Goal: Task Accomplishment & Management: Manage account settings

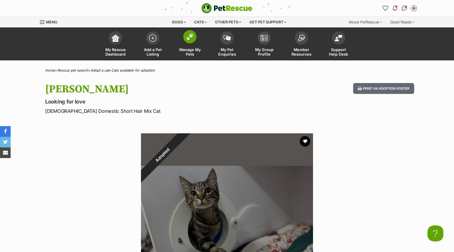
click at [188, 39] on img at bounding box center [189, 36] width 7 height 7
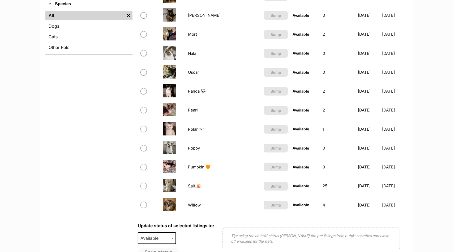
scroll to position [213, 0]
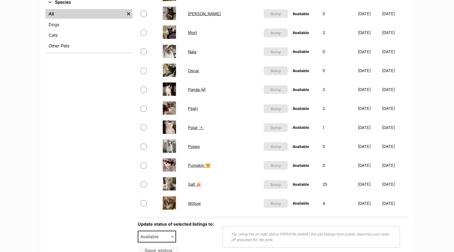
click at [205, 166] on link "Pumpkin 🧡" at bounding box center [199, 165] width 23 height 5
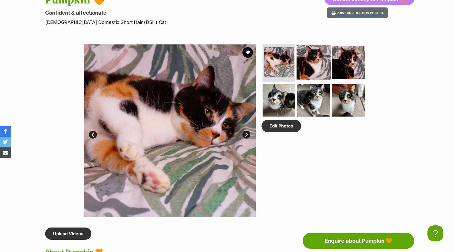
click at [316, 70] on img at bounding box center [314, 62] width 34 height 34
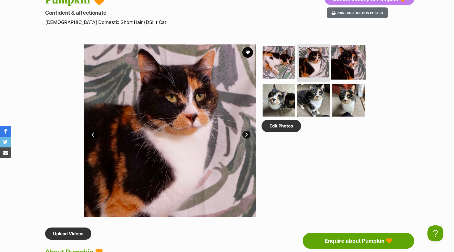
click at [349, 69] on img at bounding box center [348, 62] width 34 height 34
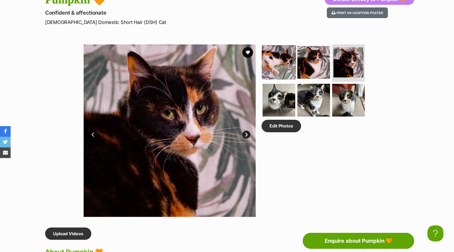
click at [280, 66] on img at bounding box center [279, 62] width 34 height 34
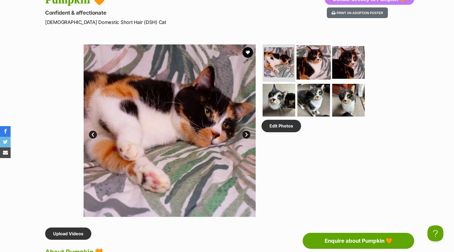
click at [314, 65] on img at bounding box center [314, 62] width 34 height 34
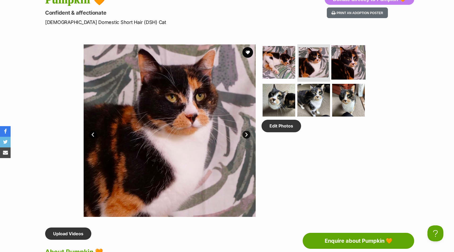
click at [343, 66] on img at bounding box center [348, 62] width 34 height 34
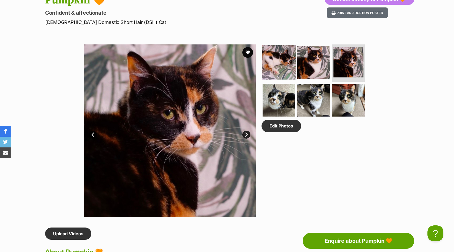
click at [282, 57] on img at bounding box center [279, 62] width 34 height 34
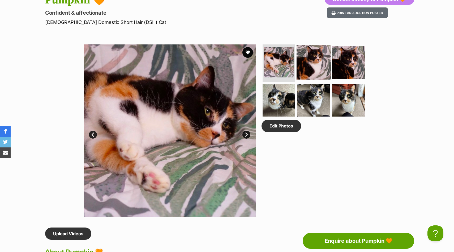
click at [314, 66] on img at bounding box center [314, 62] width 34 height 34
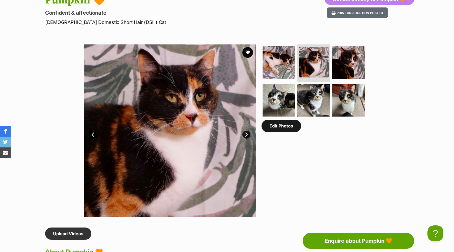
click at [287, 127] on link "Edit Photos" at bounding box center [282, 126] width 40 height 12
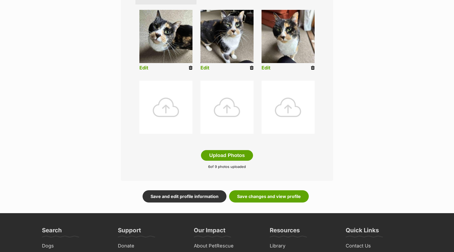
scroll to position [222, 0]
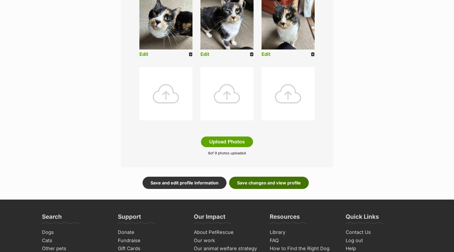
click at [288, 186] on link "Save changes and view profile" at bounding box center [269, 182] width 80 height 12
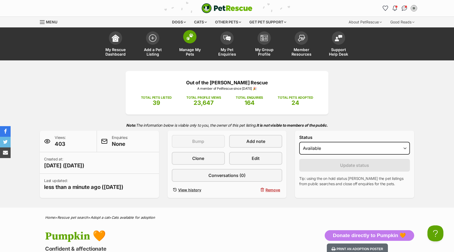
click at [191, 41] on span at bounding box center [189, 36] width 13 height 13
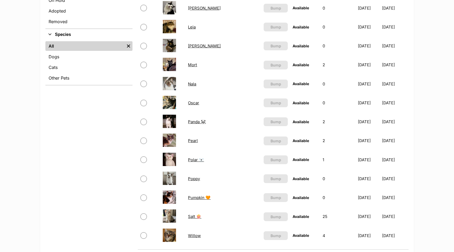
scroll to position [184, 0]
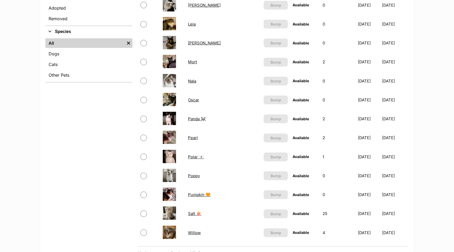
click at [189, 138] on link "Pearl" at bounding box center [193, 137] width 10 height 5
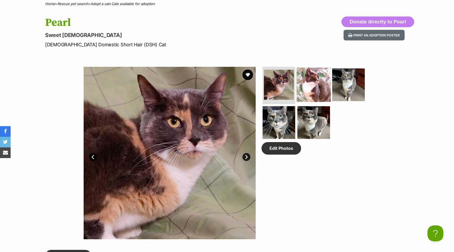
click at [320, 84] on img at bounding box center [314, 84] width 34 height 34
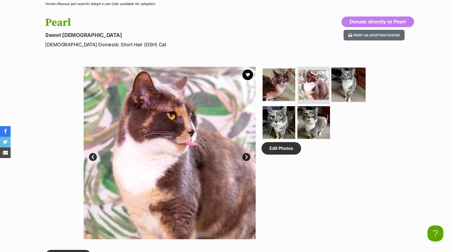
click at [347, 88] on img at bounding box center [348, 84] width 34 height 34
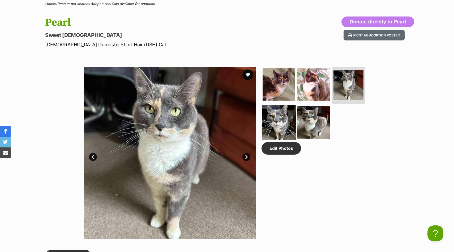
click at [283, 122] on img at bounding box center [279, 122] width 34 height 34
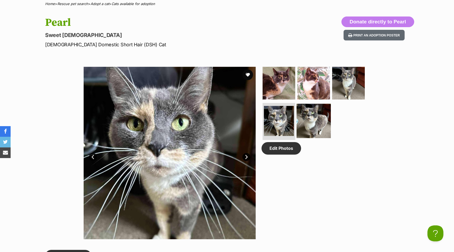
click at [304, 123] on img at bounding box center [314, 120] width 34 height 34
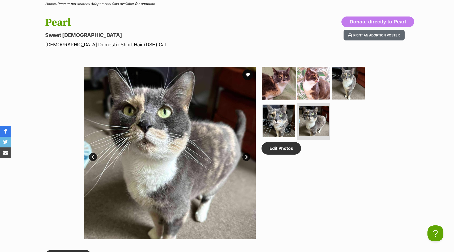
click at [278, 78] on img at bounding box center [279, 83] width 34 height 34
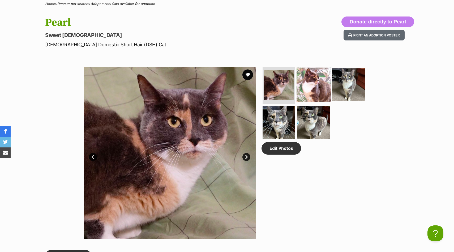
click at [320, 79] on img at bounding box center [314, 84] width 34 height 34
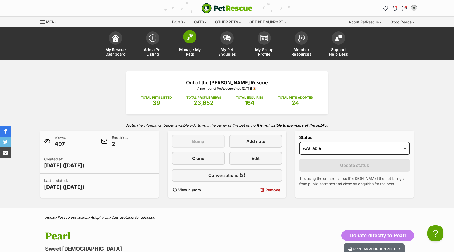
click at [190, 39] on img at bounding box center [189, 36] width 7 height 7
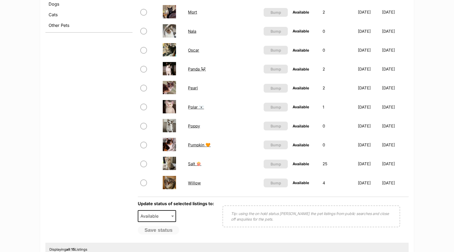
scroll to position [235, 0]
